Goal: Check status: Check status

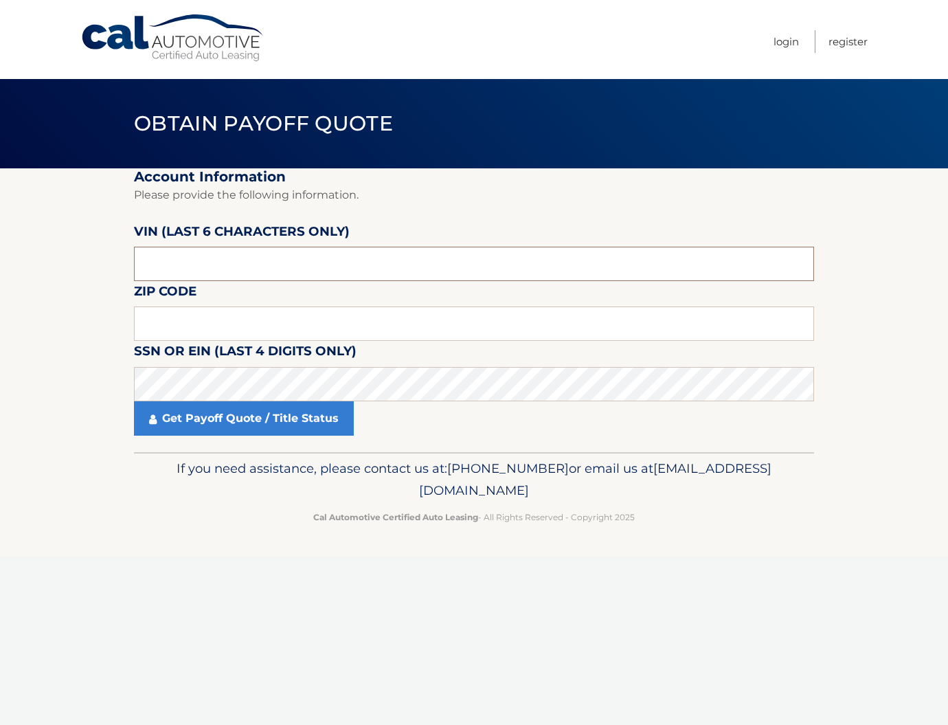
drag, startPoint x: 386, startPoint y: 270, endPoint x: 120, endPoint y: 236, distance: 268.8
click at [120, 236] on section "Account Information Please provide the following information. [PERSON_NAME] (la…" at bounding box center [474, 310] width 948 height 284
type input "11803"
click at [283, 260] on input "text" at bounding box center [474, 264] width 680 height 34
type input "751427"
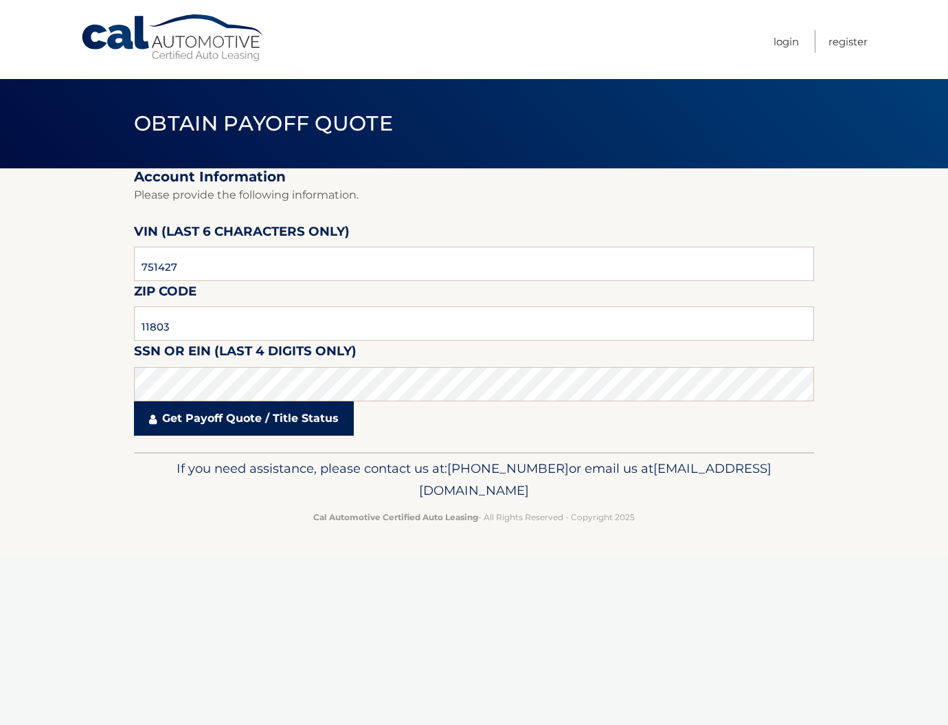
click at [267, 425] on link "Get Payoff Quote / Title Status" at bounding box center [244, 418] width 220 height 34
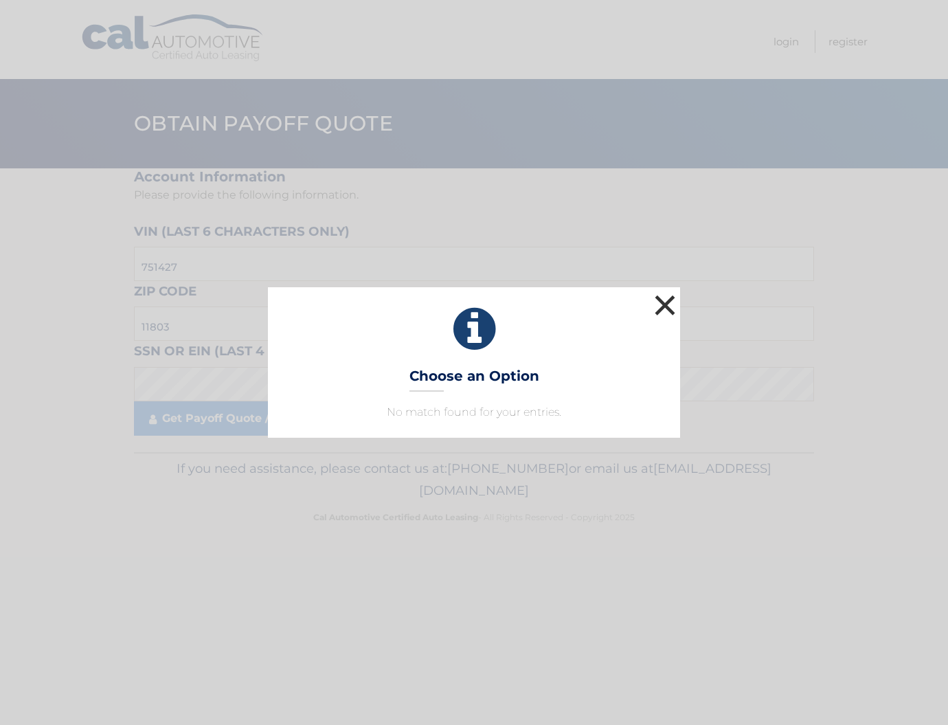
click at [660, 308] on button "×" at bounding box center [664, 304] width 27 height 27
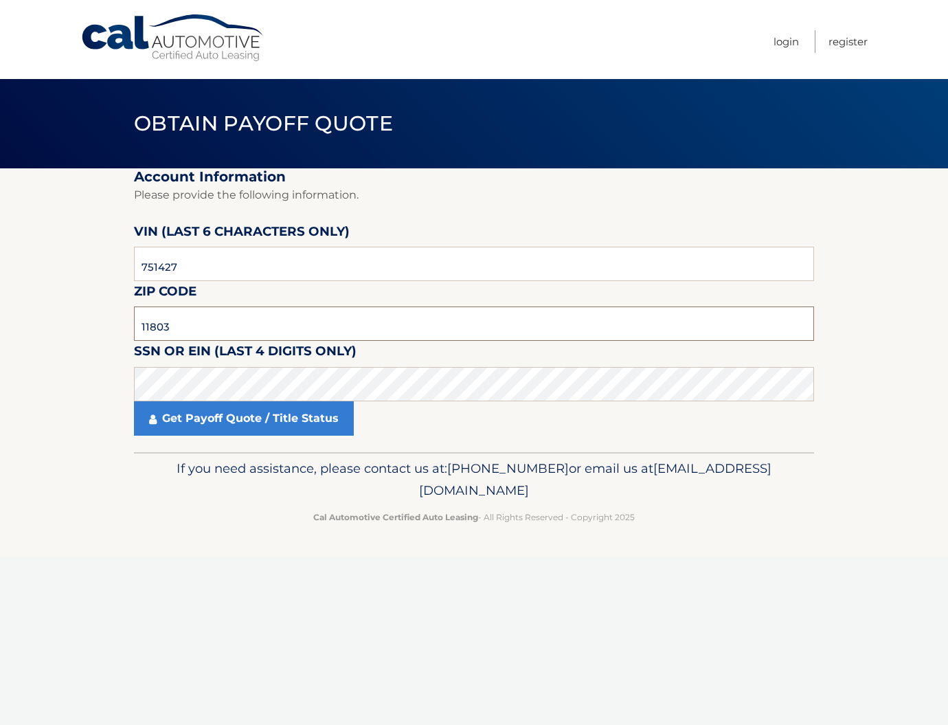
click at [320, 317] on input "11803" at bounding box center [474, 323] width 680 height 34
drag, startPoint x: 218, startPoint y: 322, endPoint x: 100, endPoint y: 324, distance: 118.2
click at [100, 324] on section "Account Information Please provide the following information. [PERSON_NAME] (la…" at bounding box center [474, 310] width 948 height 284
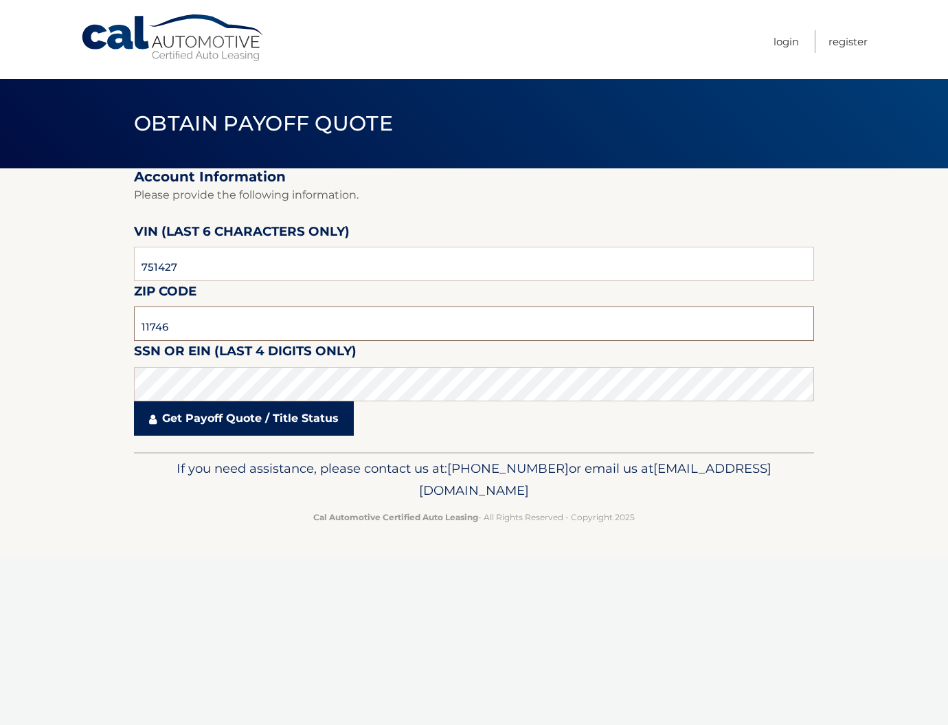
type input "11746"
click at [245, 419] on link "Get Payoff Quote / Title Status" at bounding box center [244, 418] width 220 height 34
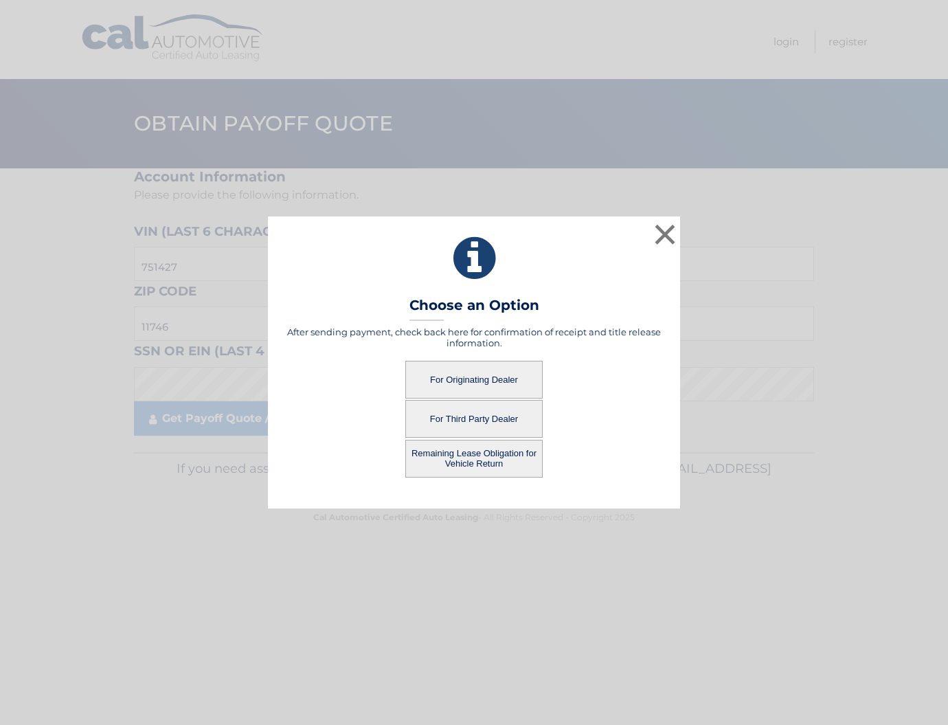
click at [498, 420] on button "For Third Party Dealer" at bounding box center [473, 419] width 137 height 38
click at [484, 419] on button "For Third Party Dealer" at bounding box center [473, 419] width 137 height 38
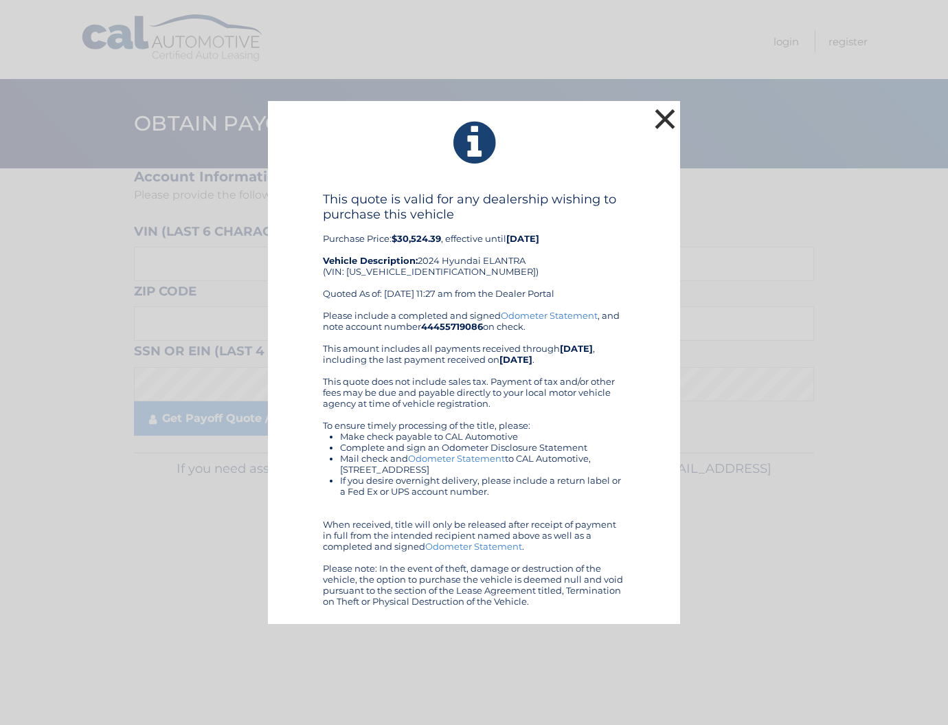
click at [666, 116] on button "×" at bounding box center [664, 118] width 27 height 27
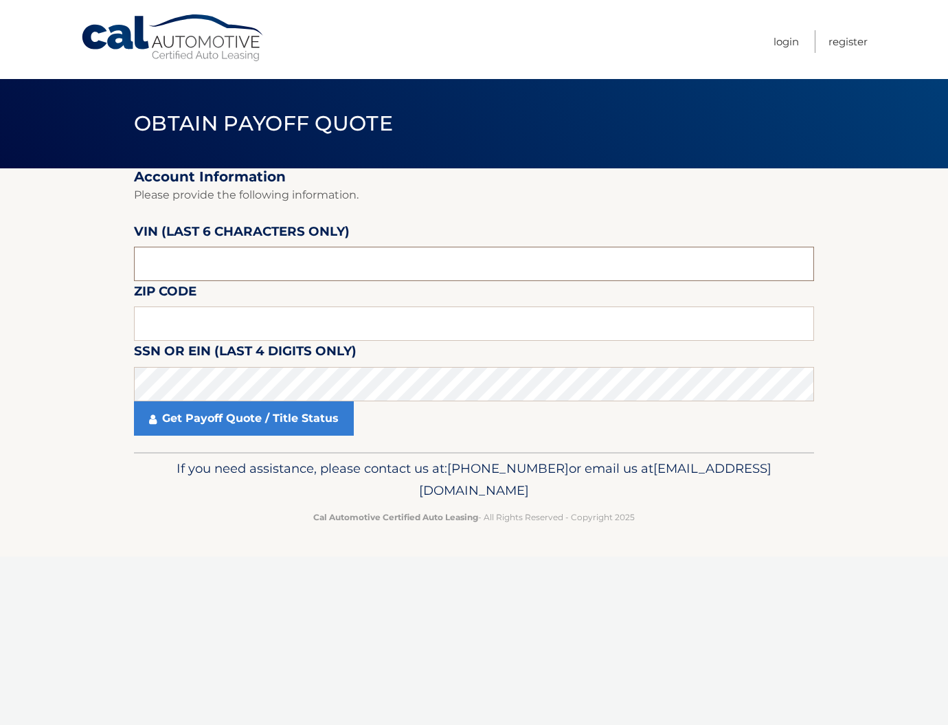
click at [311, 258] on input "text" at bounding box center [474, 264] width 680 height 34
type input "751427"
click at [366, 318] on input "text" at bounding box center [474, 323] width 680 height 34
type input "11735"
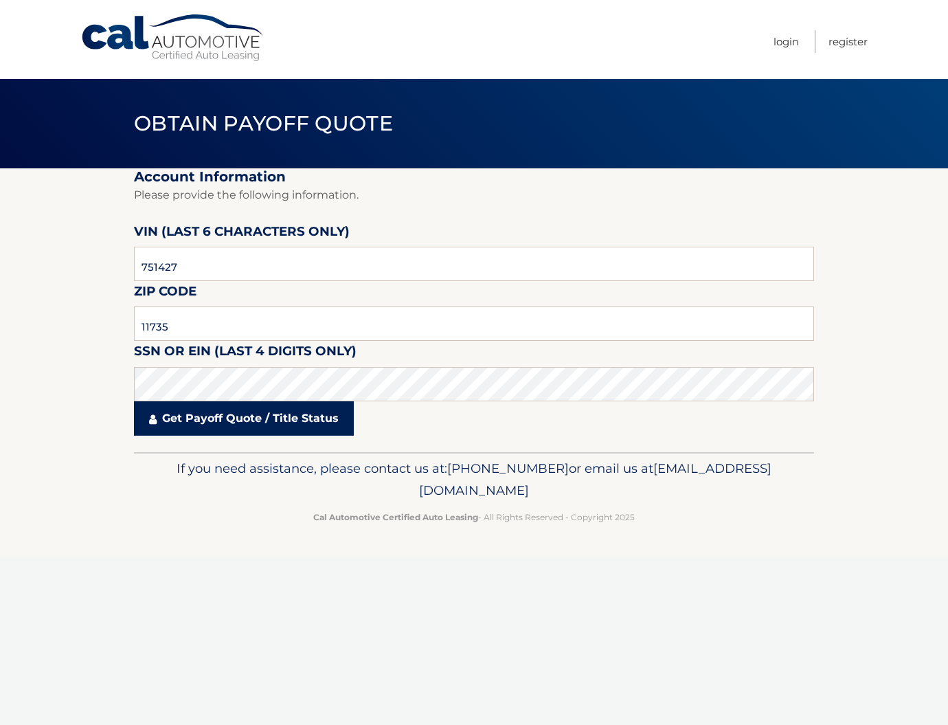
click at [330, 417] on link "Get Payoff Quote / Title Status" at bounding box center [244, 418] width 220 height 34
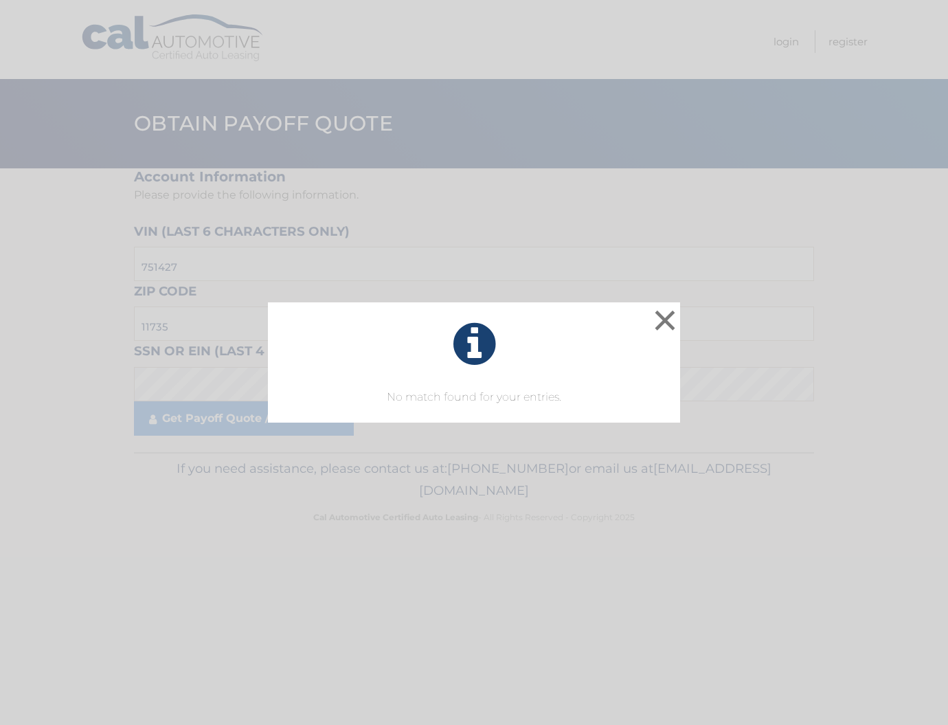
click at [662, 324] on button "×" at bounding box center [664, 319] width 27 height 27
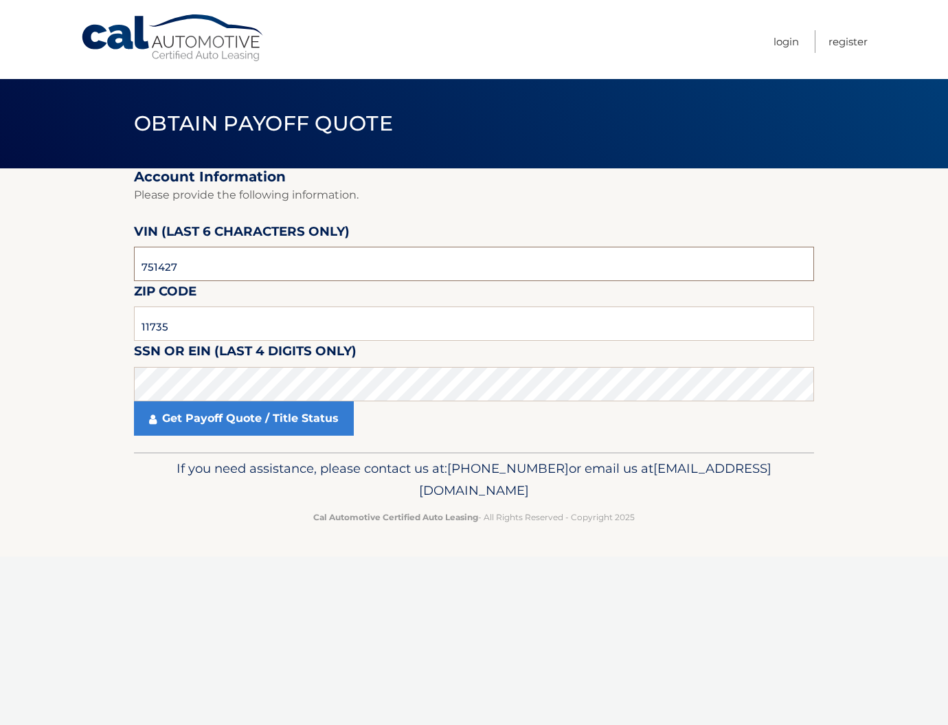
drag, startPoint x: 201, startPoint y: 269, endPoint x: 34, endPoint y: 254, distance: 167.6
click at [34, 254] on section "Account Information Please provide the following information. VIN (last 6 chara…" at bounding box center [474, 310] width 948 height 284
paste input "751427"
type input "751427"
click at [203, 310] on input "11735" at bounding box center [474, 323] width 680 height 34
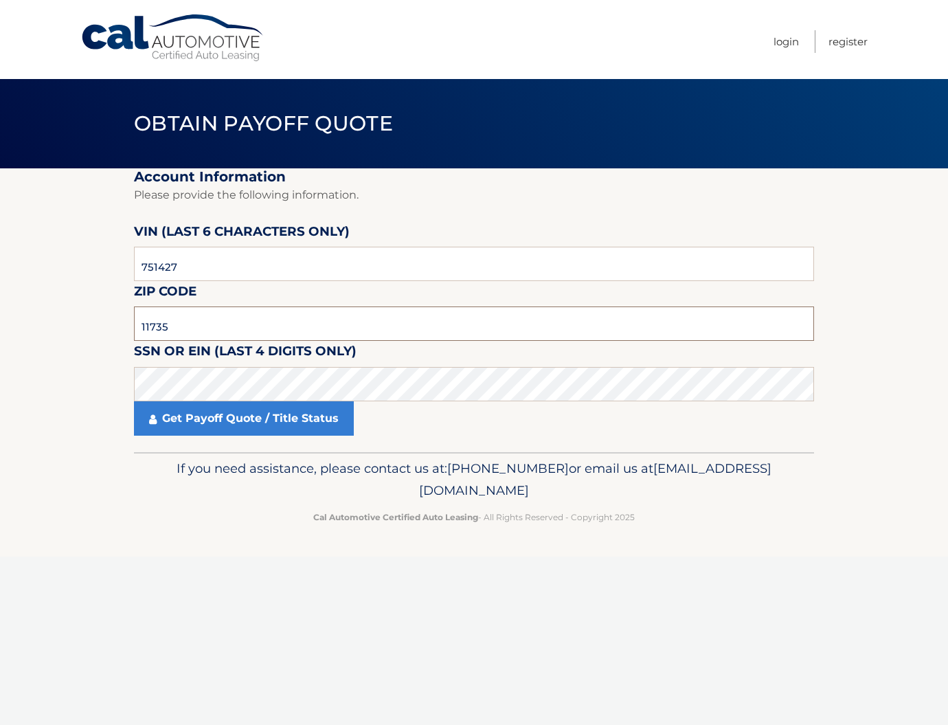
click at [207, 318] on input "11735" at bounding box center [474, 323] width 680 height 34
click at [205, 330] on input "11735" at bounding box center [474, 323] width 680 height 34
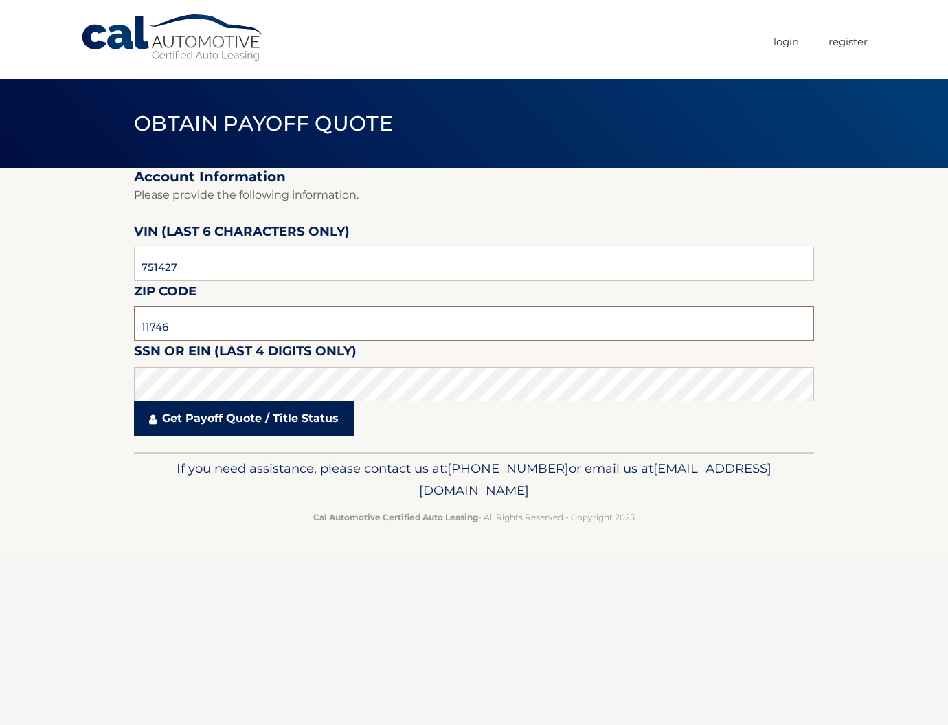
type input "11746"
click at [284, 414] on link "Get Payoff Quote / Title Status" at bounding box center [244, 418] width 220 height 34
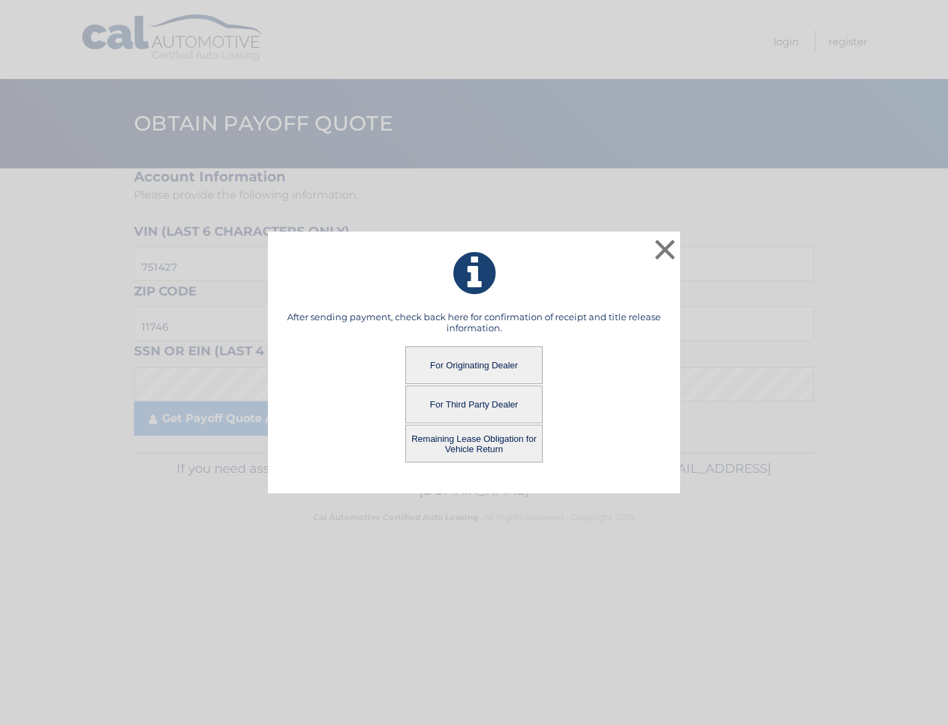
click at [459, 447] on button "Remaining Lease Obligation for Vehicle Return" at bounding box center [473, 444] width 137 height 38
click at [480, 442] on button "Remaining Lease Obligation for Vehicle Return" at bounding box center [473, 444] width 137 height 38
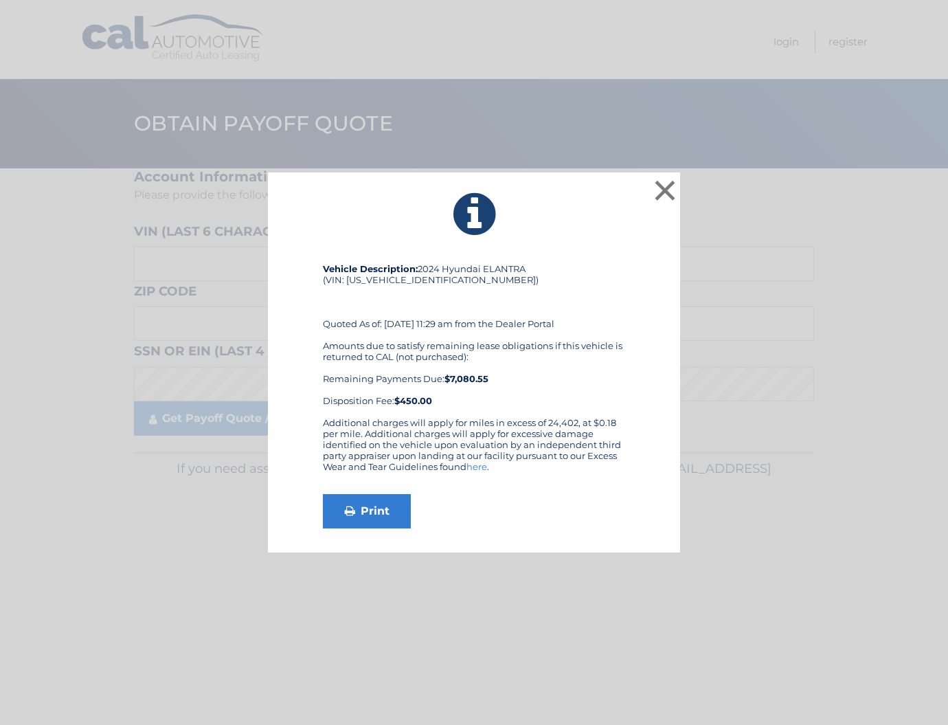
drag, startPoint x: 673, startPoint y: 185, endPoint x: 674, endPoint y: 192, distance: 7.7
click at [673, 185] on button "×" at bounding box center [664, 190] width 27 height 27
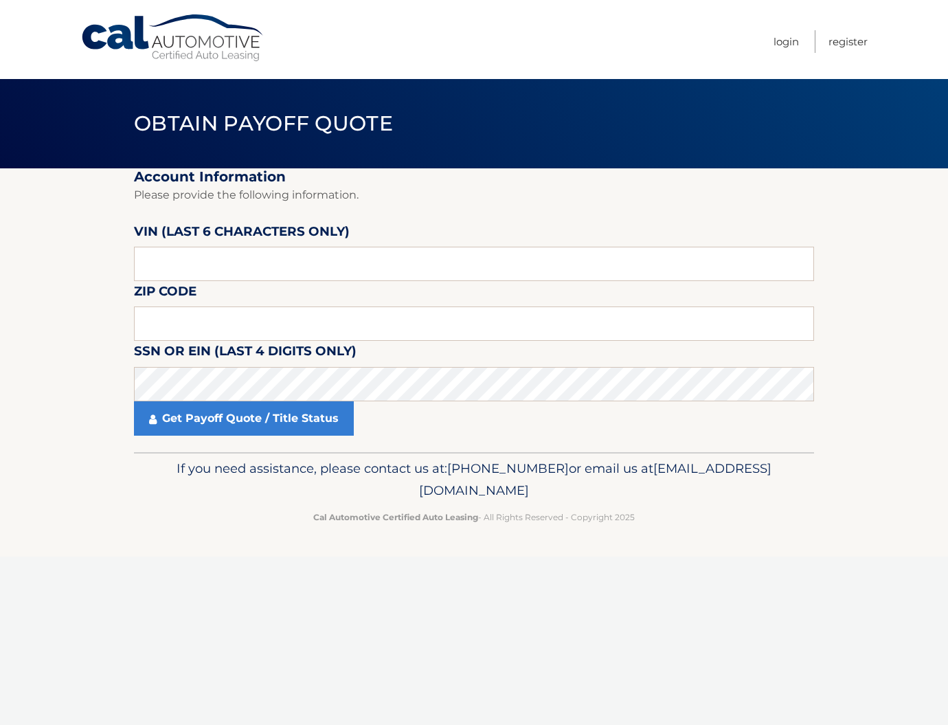
click at [720, 203] on p "Please provide the following information." at bounding box center [474, 194] width 680 height 19
